Goal: Task Accomplishment & Management: Use online tool/utility

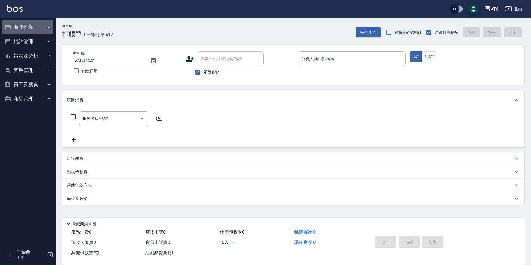
click at [28, 30] on button "櫃檯作業" at bounding box center [27, 27] width 51 height 14
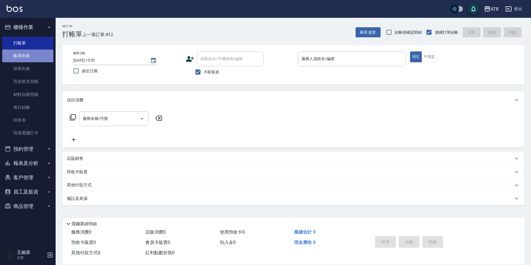
click at [36, 59] on link "帳單列表" at bounding box center [27, 55] width 51 height 13
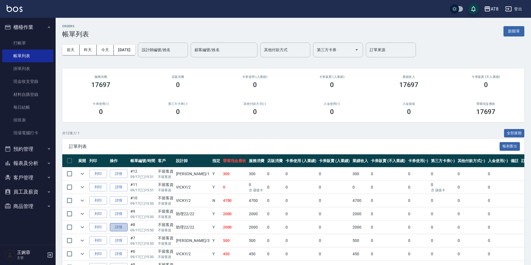
click at [126, 232] on link "詳情" at bounding box center [119, 227] width 18 height 9
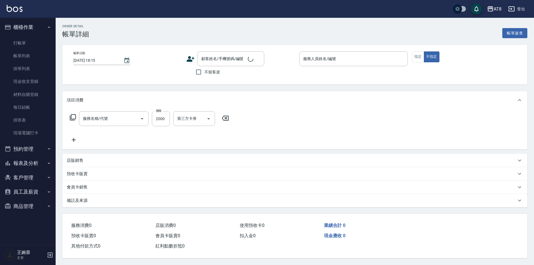
type input "[DATE] 15:50"
checkbox input "true"
type input "助理22-22"
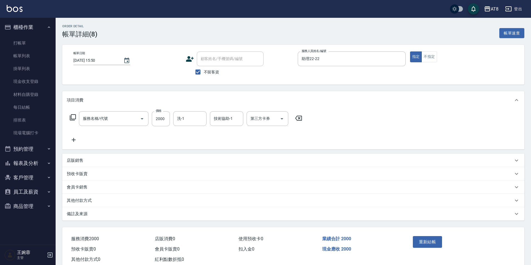
type input "燙髮(32000)"
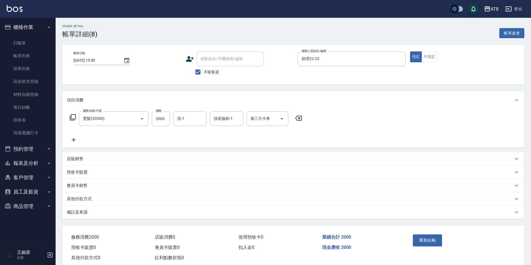
click at [299, 121] on icon at bounding box center [299, 118] width 14 height 7
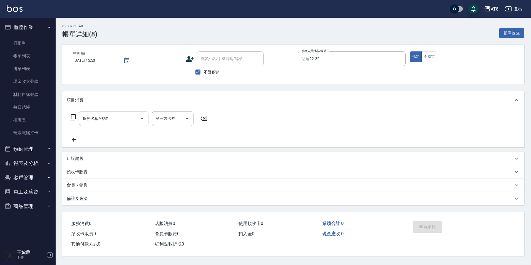
click at [106, 120] on input "服務名稱/代號" at bounding box center [109, 119] width 56 height 10
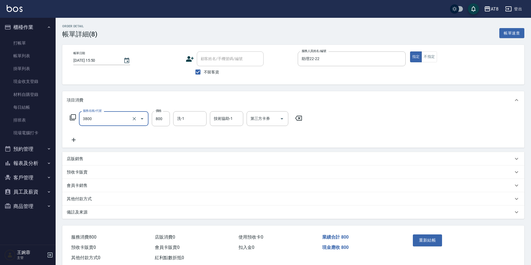
type input "燙髮(3800)"
type input "500"
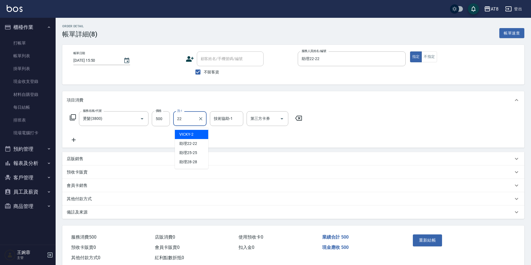
type input "助理22-22"
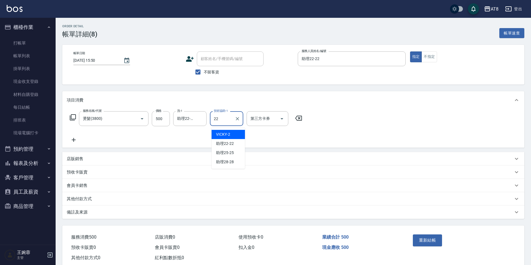
type input "助理22-22"
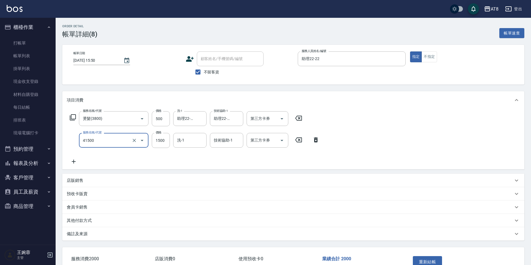
type input "染髮(41500)"
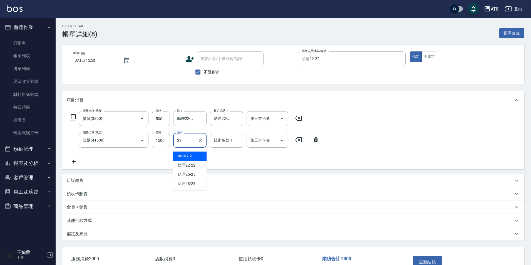
type input "助理22-22"
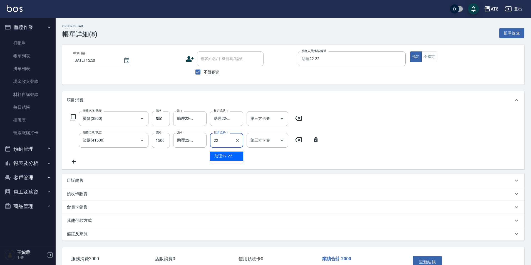
type input "助理22-22"
click at [441, 262] on button "重新結帳" at bounding box center [427, 262] width 29 height 12
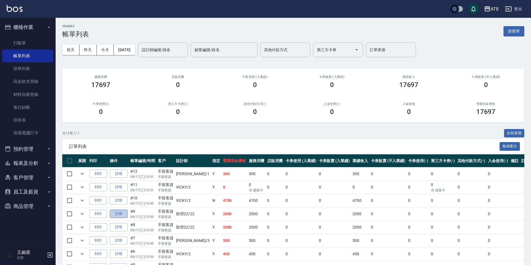
click at [125, 218] on link "詳情" at bounding box center [119, 214] width 18 height 9
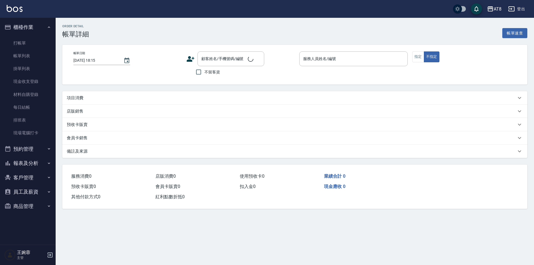
type input "[DATE] 15:50"
checkbox input "true"
type input "助理22-22"
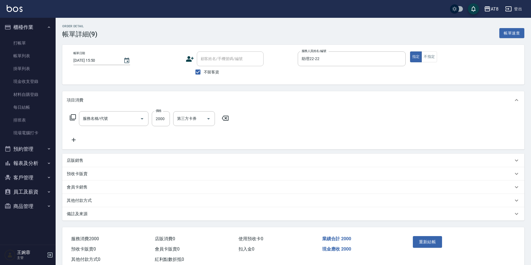
type input "燙髮(32000)"
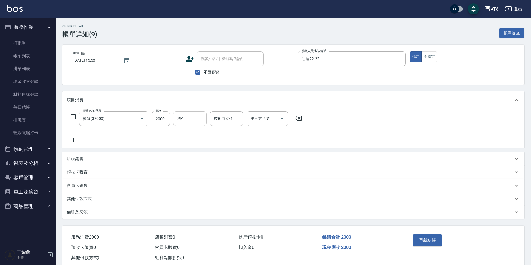
click at [190, 122] on input "洗-1" at bounding box center [190, 119] width 28 height 10
type input "助理22-22"
click at [422, 246] on button "重新結帳" at bounding box center [427, 240] width 29 height 12
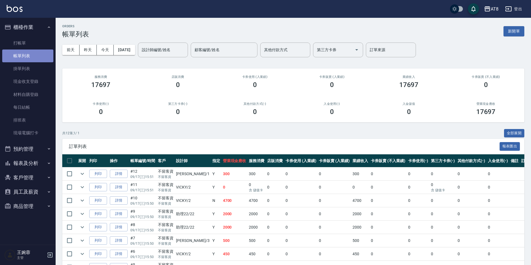
click at [20, 49] on link "帳單列表" at bounding box center [27, 55] width 51 height 13
click at [25, 43] on link "打帳單" at bounding box center [27, 43] width 51 height 13
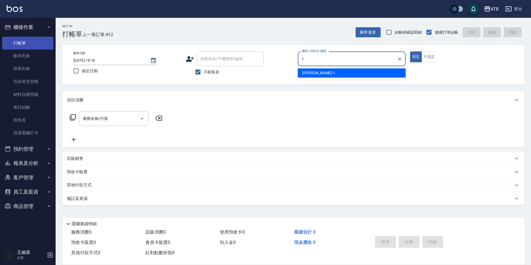
type input "YUKI-1"
type button "true"
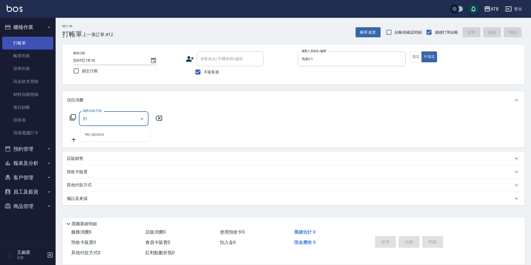
type input "2"
type input "洗髮(1150)"
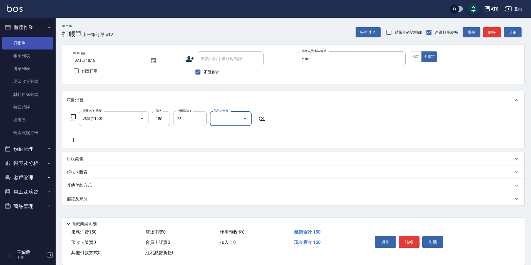
type input "助理28-28"
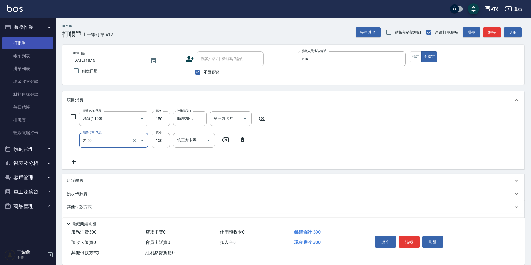
type input "剪髮(2150)"
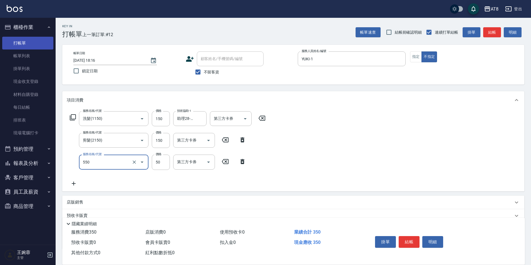
type input "精油或深層(550)"
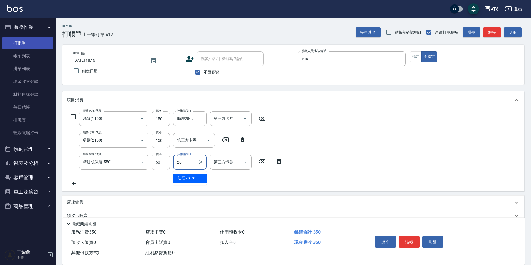
type input "助理28-28"
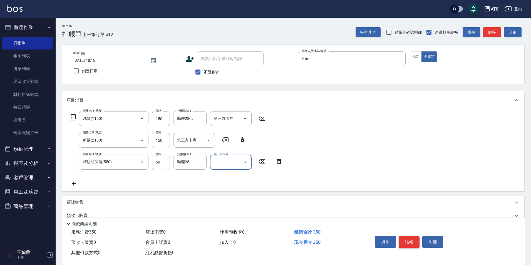
click at [408, 237] on button "結帳" at bounding box center [409, 242] width 21 height 12
